Goal: Task Accomplishment & Management: Complete application form

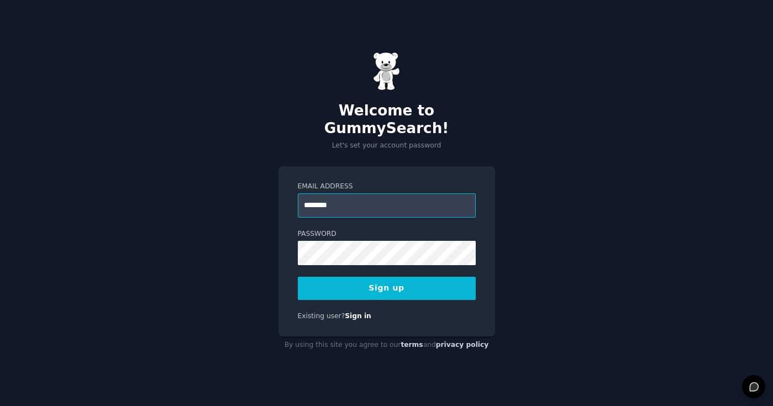
type input "**********"
click at [372, 282] on button "Sign up" at bounding box center [387, 288] width 178 height 23
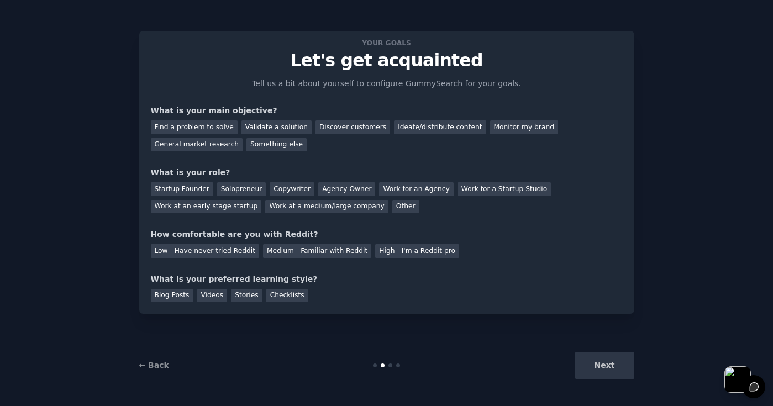
click at [606, 367] on div "Next" at bounding box center [551, 365] width 165 height 27
click at [610, 363] on div "Next" at bounding box center [551, 365] width 165 height 27
click at [402, 268] on div "Your goals Let's get acquainted Tell us a bit about yourself to configure Gummy…" at bounding box center [387, 173] width 472 height 260
click at [602, 364] on div "Next" at bounding box center [551, 365] width 165 height 27
click at [210, 131] on div "Find a problem to solve" at bounding box center [194, 127] width 87 height 14
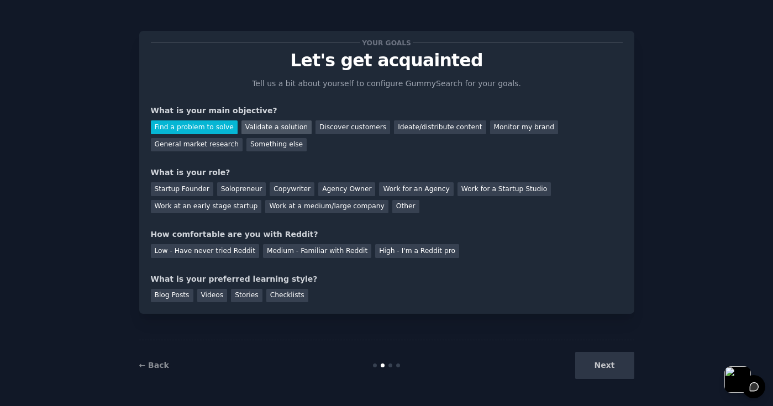
click at [257, 125] on div "Validate a solution" at bounding box center [276, 127] width 70 height 14
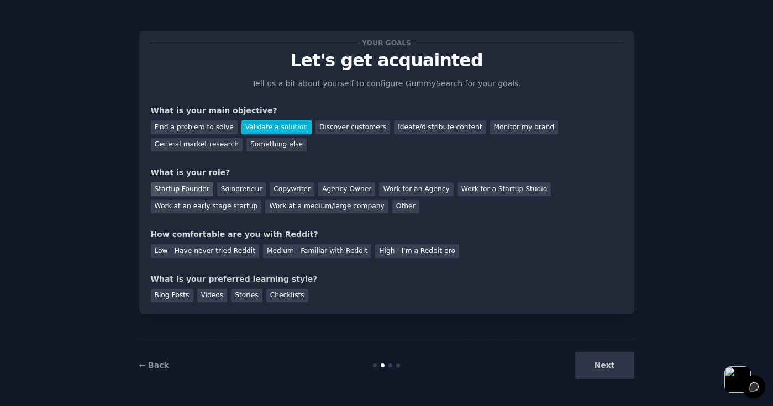
click at [199, 191] on div "Startup Founder" at bounding box center [182, 189] width 62 height 14
click at [228, 253] on div "Low - Have never tried Reddit" at bounding box center [205, 251] width 108 height 14
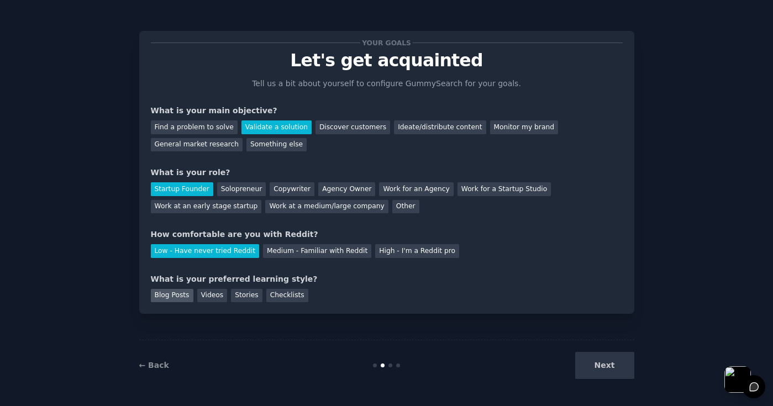
click at [166, 296] on div "Blog Posts" at bounding box center [172, 296] width 43 height 14
click at [614, 369] on button "Next" at bounding box center [604, 365] width 59 height 27
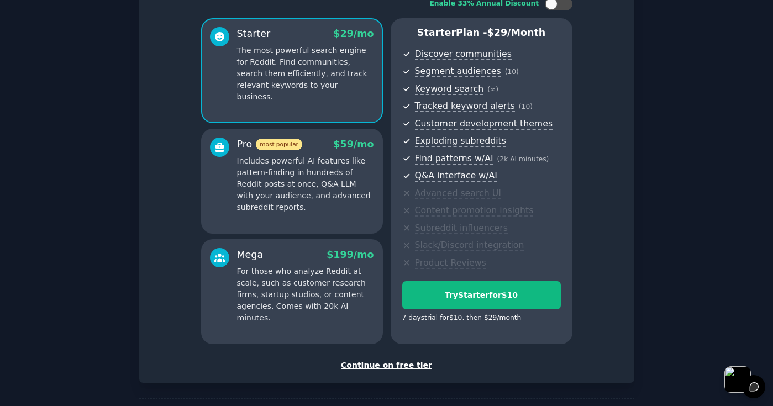
scroll to position [80, 0]
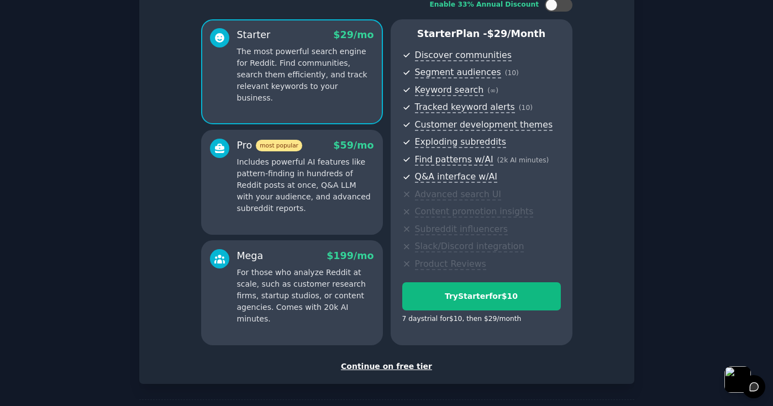
click at [395, 365] on div "Continue on free tier" at bounding box center [387, 367] width 472 height 12
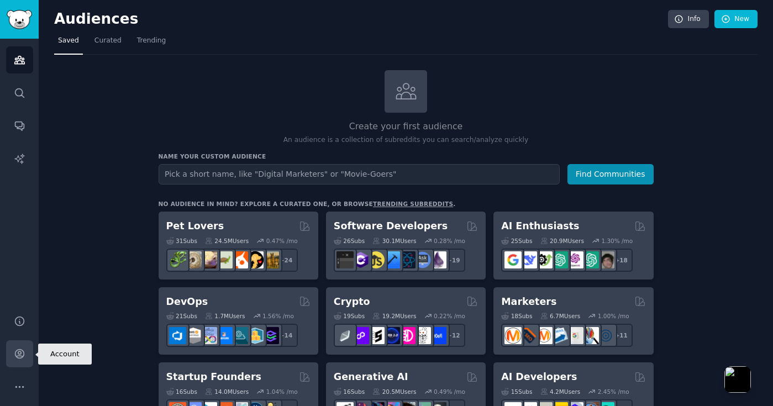
click at [20, 357] on icon "Sidebar" at bounding box center [20, 354] width 12 height 12
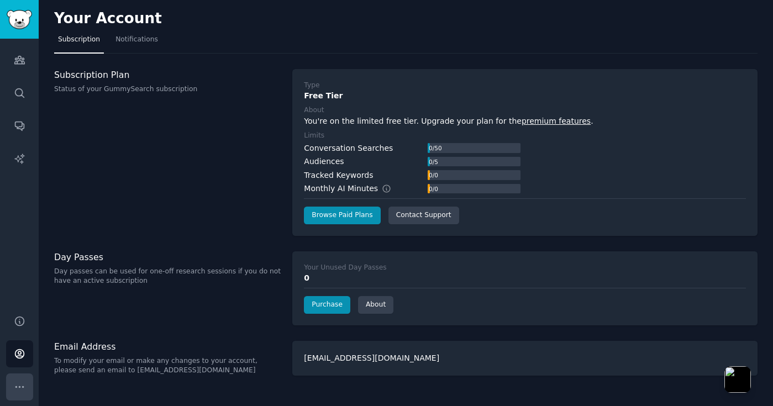
click at [20, 386] on icon "Sidebar" at bounding box center [20, 387] width 12 height 12
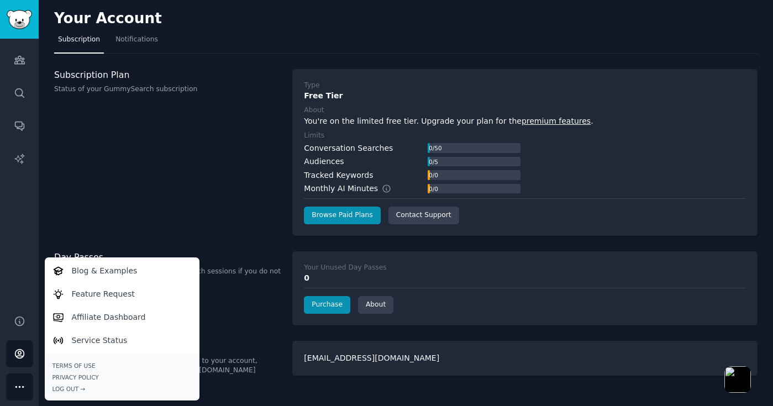
click at [19, 253] on div "Audiences Search Conversations AI Reports" at bounding box center [19, 170] width 39 height 263
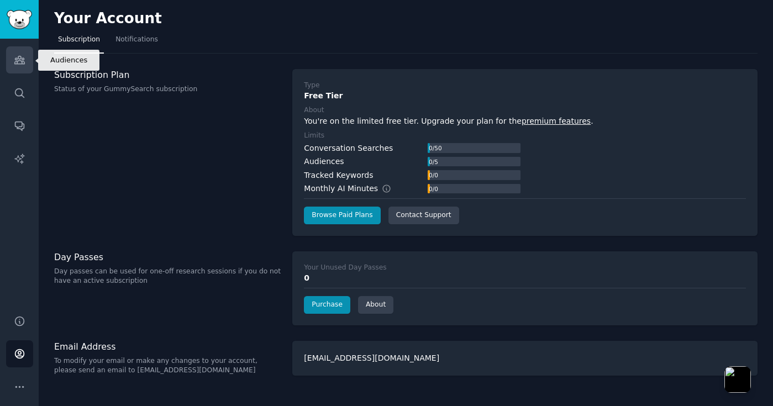
click at [20, 60] on icon "Sidebar" at bounding box center [20, 60] width 12 height 12
